Goal: Navigation & Orientation: Find specific page/section

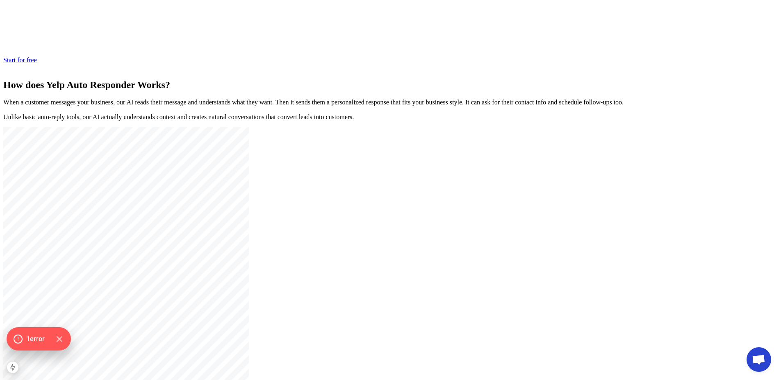
scroll to position [907, 0]
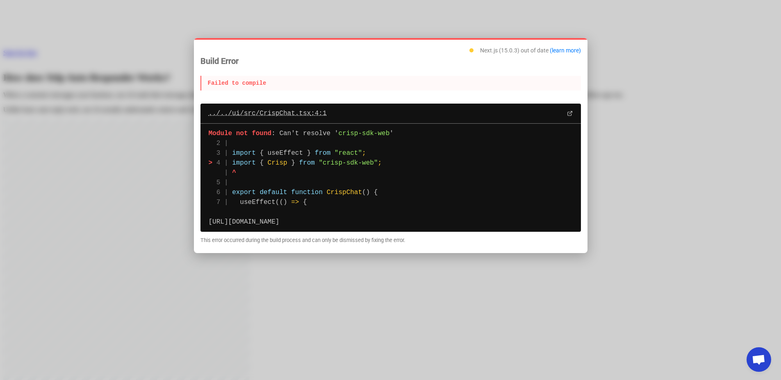
click at [305, 113] on div "../../ui/src/CrispChat.tsx :4:1" at bounding box center [390, 114] width 380 height 20
click at [291, 109] on div "../../ui/src/CrispChat.tsx :4:1" at bounding box center [390, 114] width 380 height 20
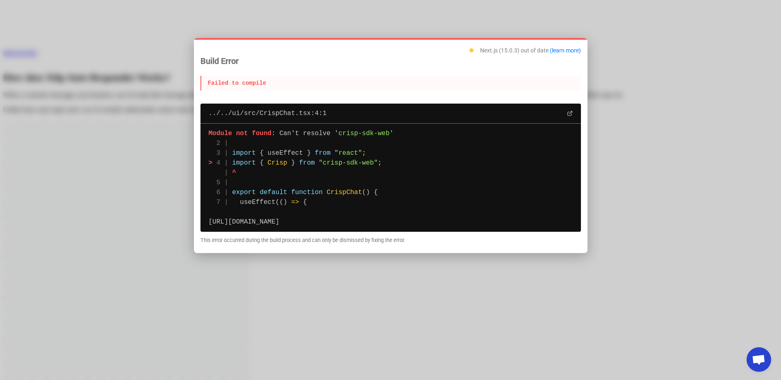
click at [262, 130] on span "Module not found" at bounding box center [240, 133] width 63 height 7
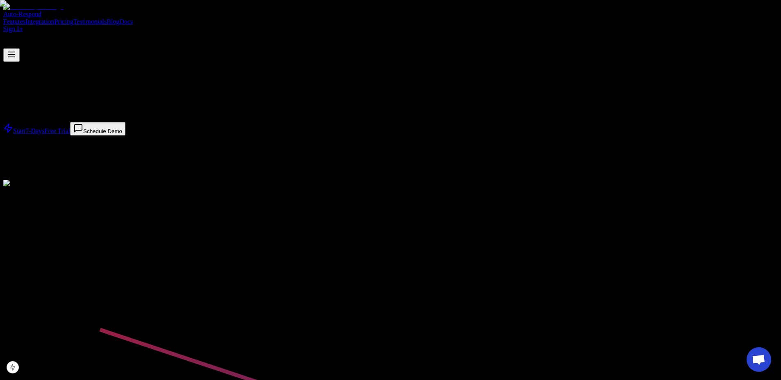
click at [133, 18] on link "Docs" at bounding box center [126, 21] width 14 height 7
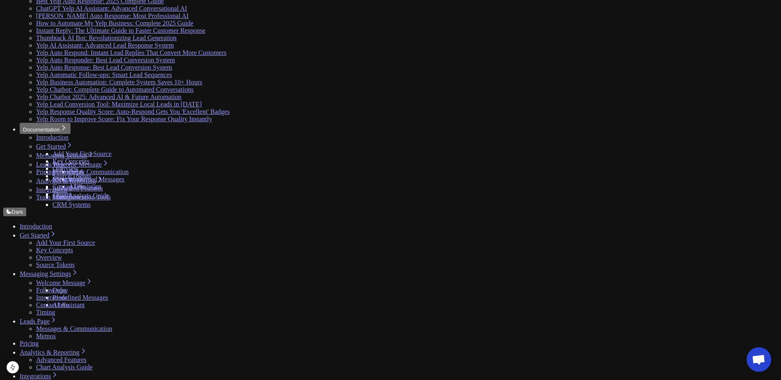
scroll to position [95, 0]
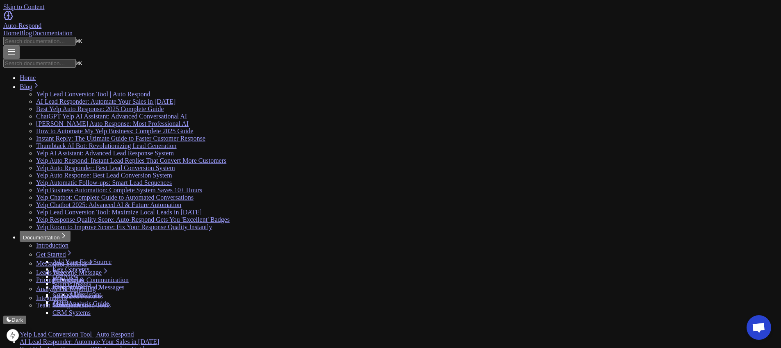
scroll to position [17, 0]
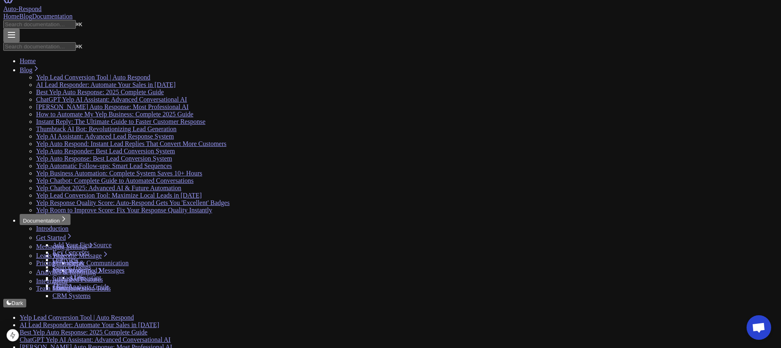
click at [526, 13] on div "Home Blog Documentation" at bounding box center [390, 16] width 774 height 7
click at [73, 14] on link "Documentation" at bounding box center [52, 16] width 41 height 7
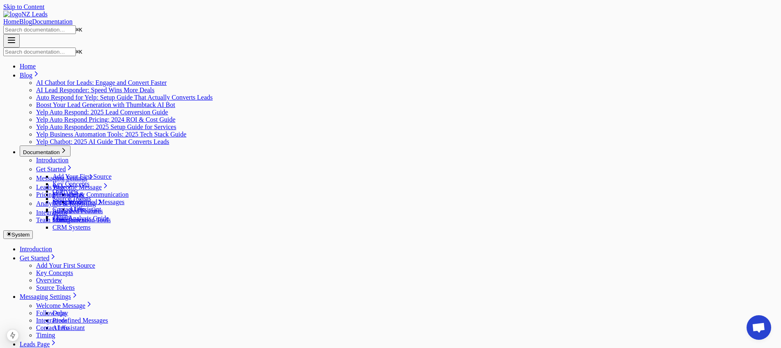
click at [32, 18] on link "Blog" at bounding box center [25, 21] width 13 height 7
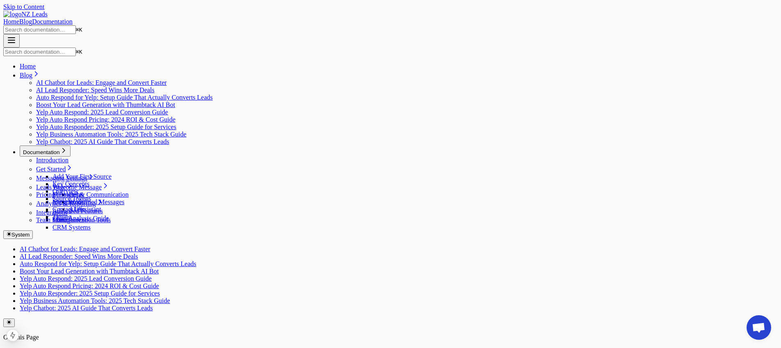
click at [73, 18] on link "Documentation" at bounding box center [52, 21] width 41 height 7
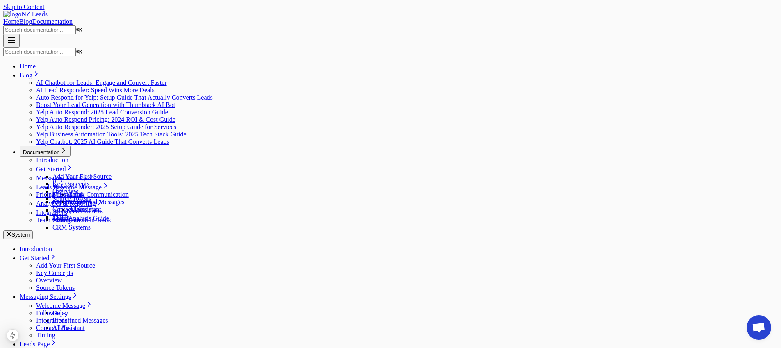
click at [487, 18] on div "Home Blog Documentation" at bounding box center [390, 21] width 774 height 7
click at [19, 18] on link "Home" at bounding box center [11, 21] width 16 height 7
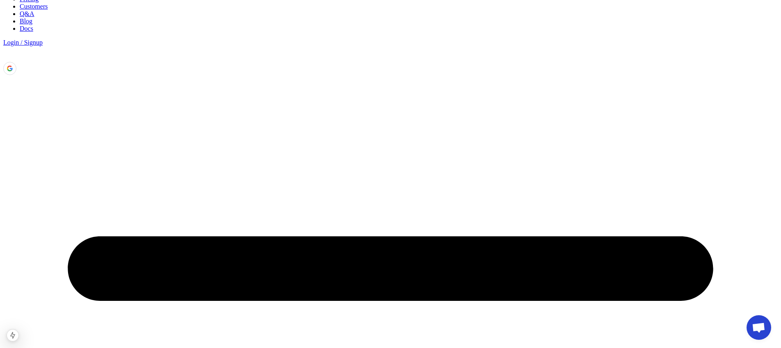
scroll to position [34, 0]
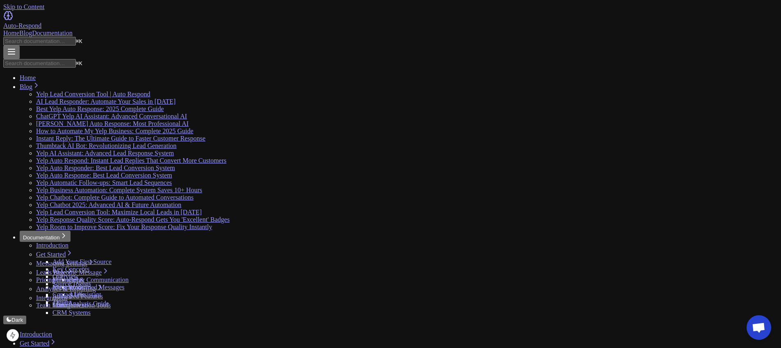
click at [476, 11] on nav "Auto-Respond Home Blog Documentation ⌘ K" at bounding box center [390, 35] width 774 height 48
click at [19, 30] on link "Home" at bounding box center [11, 33] width 16 height 7
